Goal: Find specific page/section: Find specific page/section

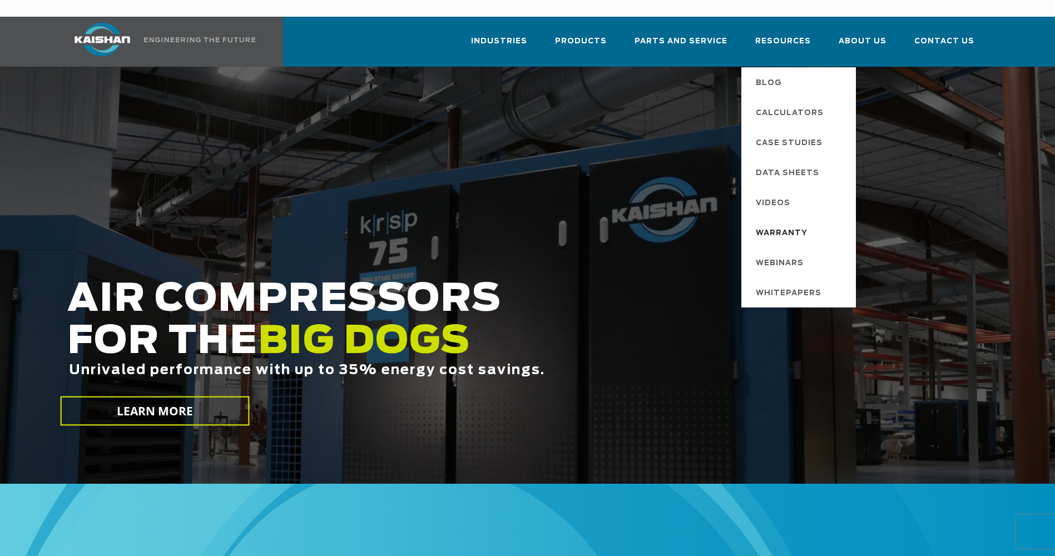
click at [800, 224] on span "Warranty" at bounding box center [782, 233] width 52 height 19
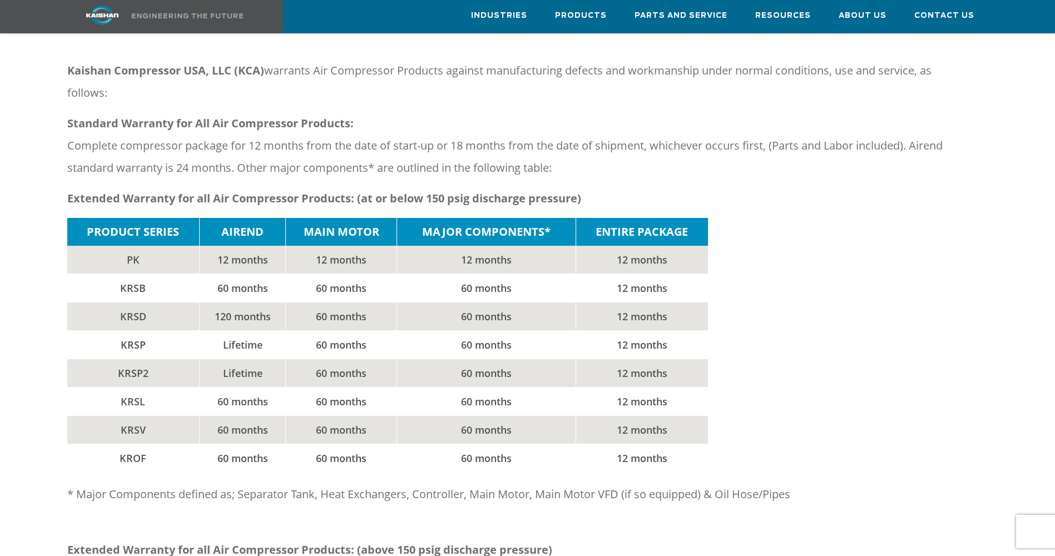
scroll to position [149, 0]
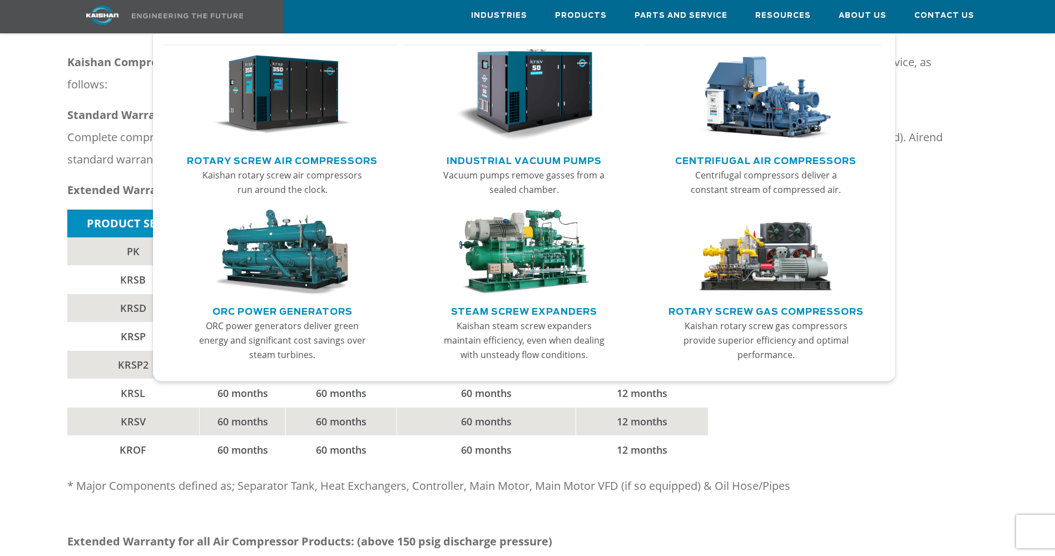
click at [266, 114] on img "Main menu" at bounding box center [282, 95] width 137 height 92
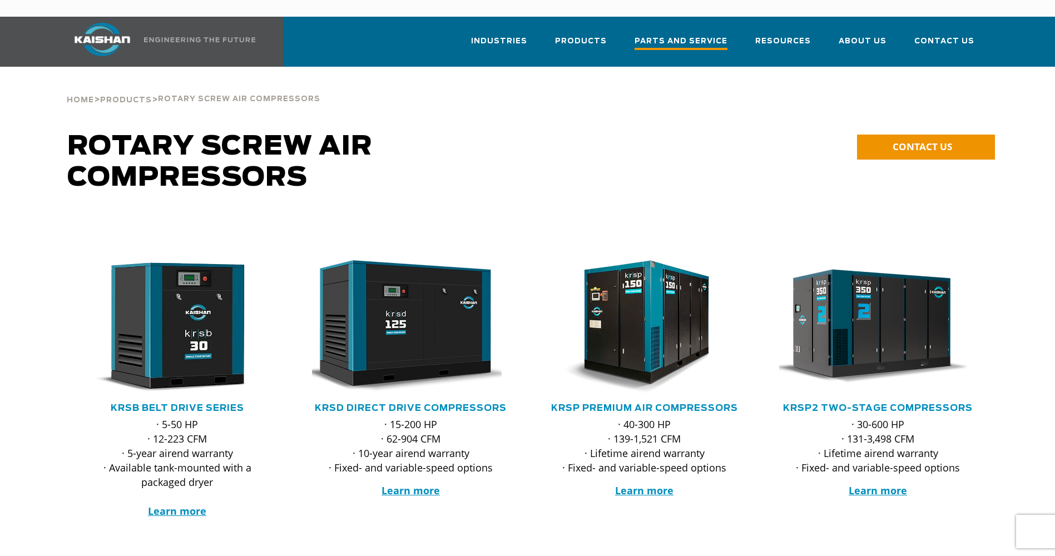
click at [700, 35] on span "Parts and Service" at bounding box center [681, 42] width 93 height 15
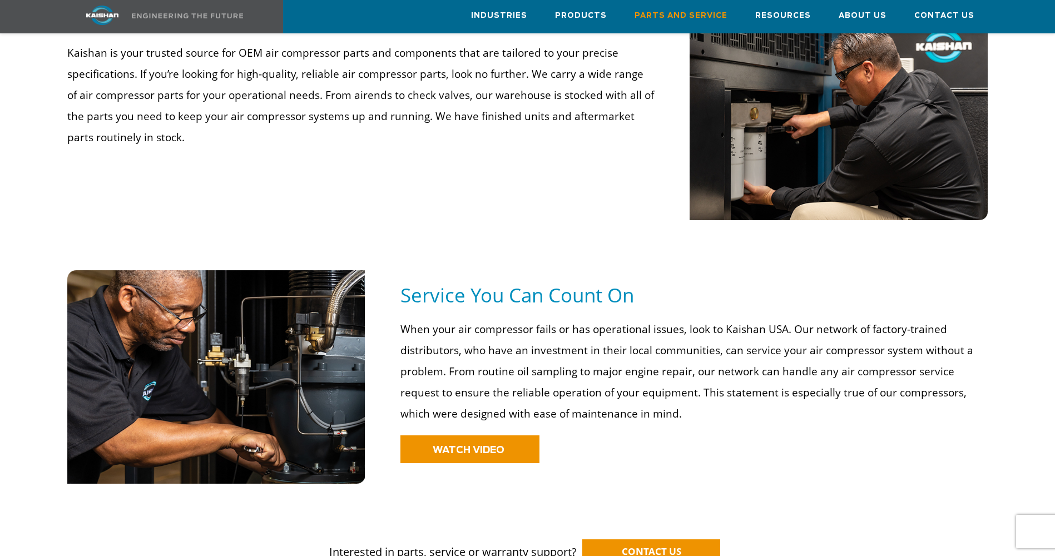
scroll to position [668, 0]
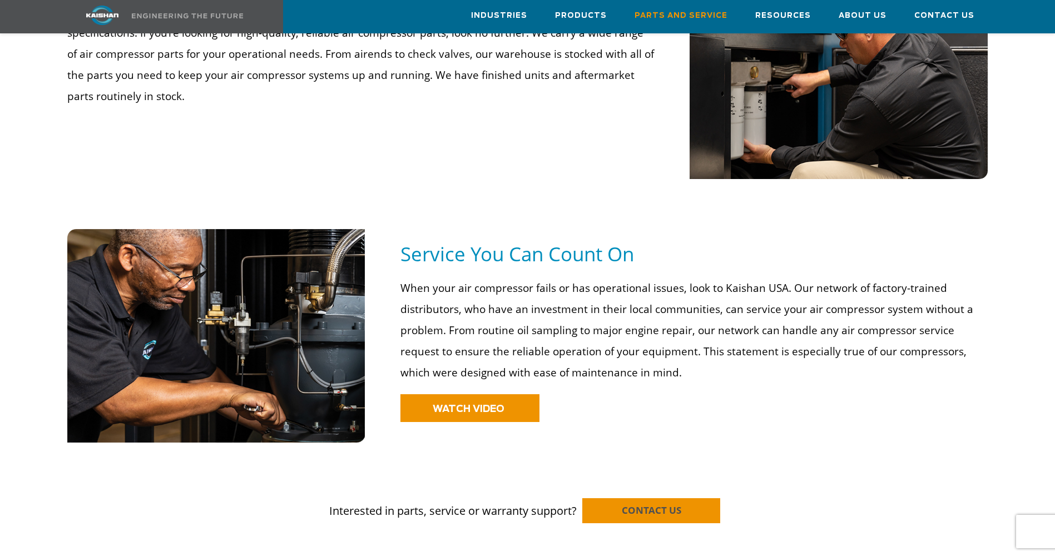
click at [679, 504] on span "CONTACT US" at bounding box center [652, 510] width 60 height 13
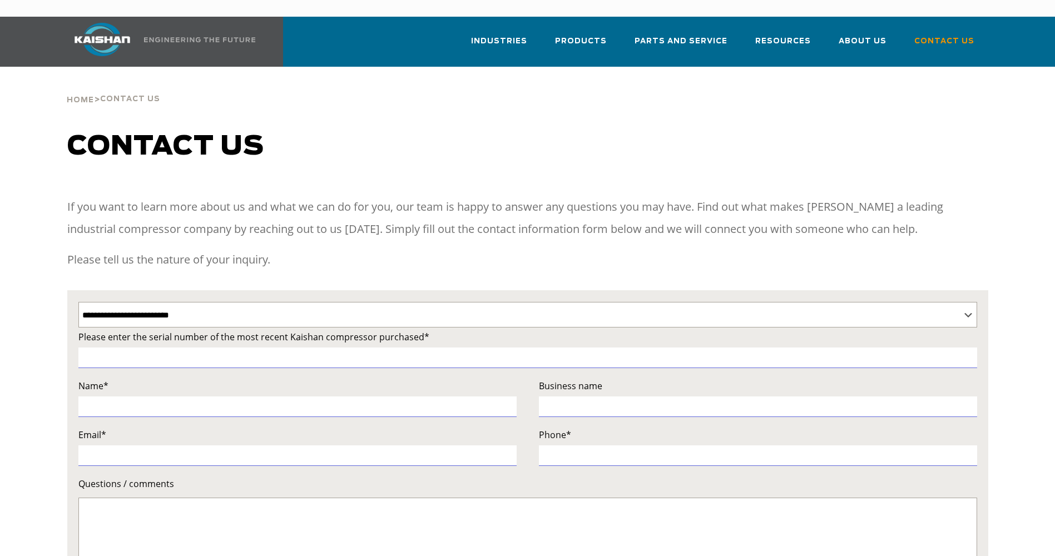
select select "**********"
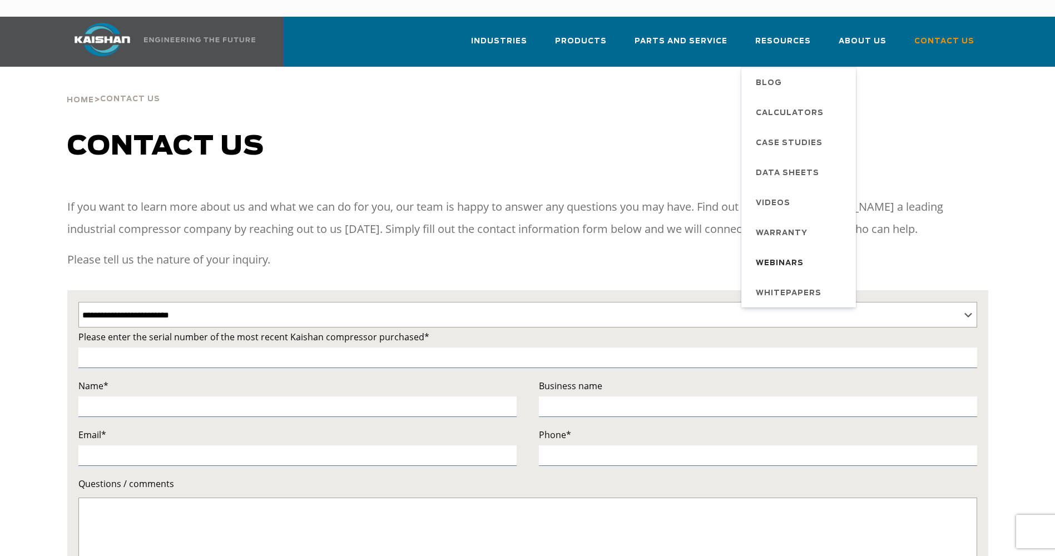
click at [782, 254] on span "Webinars" at bounding box center [780, 263] width 48 height 19
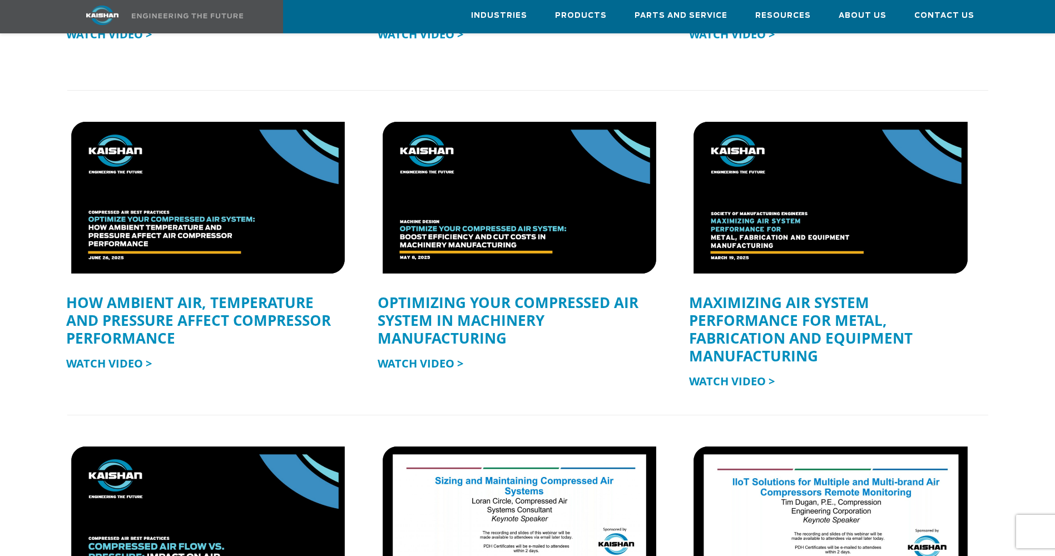
scroll to position [501, 0]
